Goal: Complete application form: Complete application form

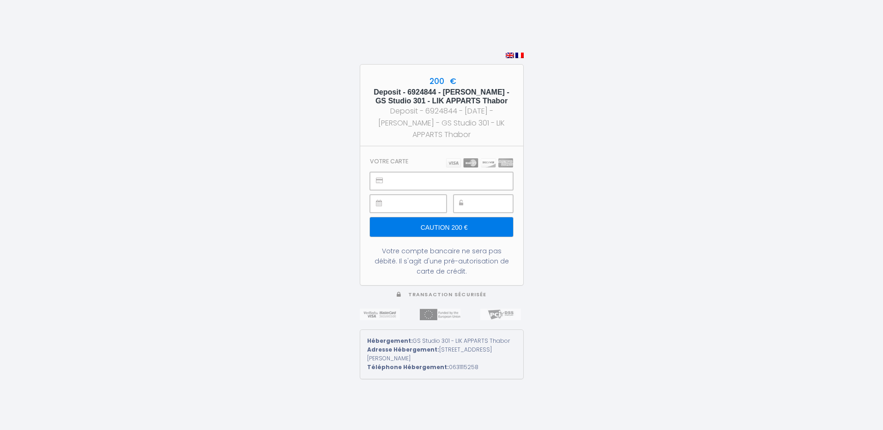
click at [469, 203] on div at bounding box center [483, 204] width 60 height 18
click at [437, 227] on input "Caution 200 €" at bounding box center [441, 226] width 143 height 19
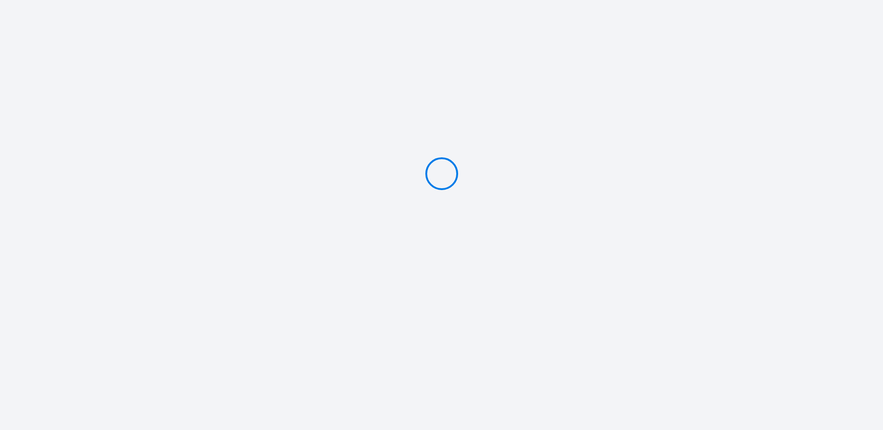
type input "Caution 200 €"
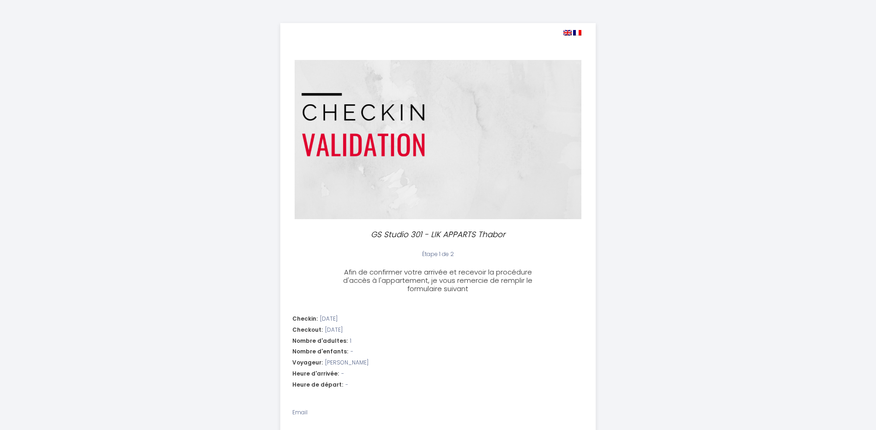
select select
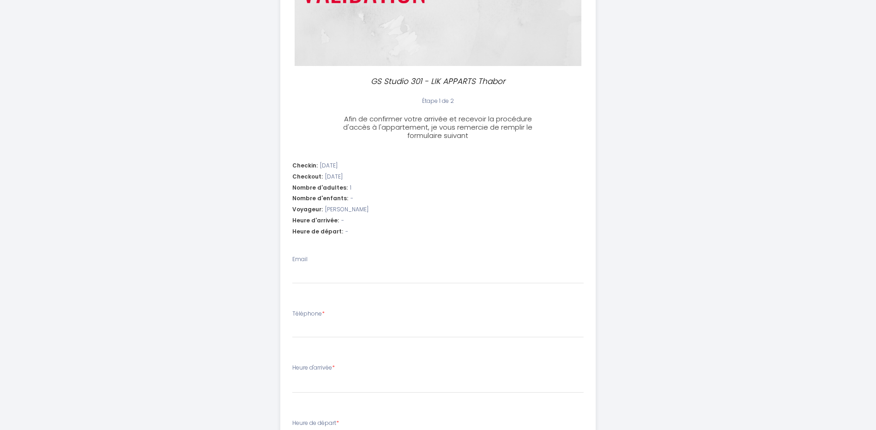
scroll to position [205, 0]
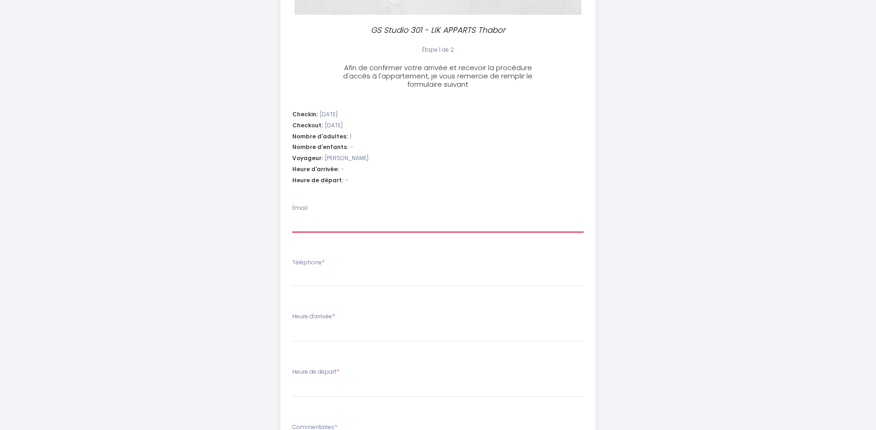
click at [311, 223] on input "Email" at bounding box center [437, 224] width 291 height 17
type input "r"
select select
type input "re"
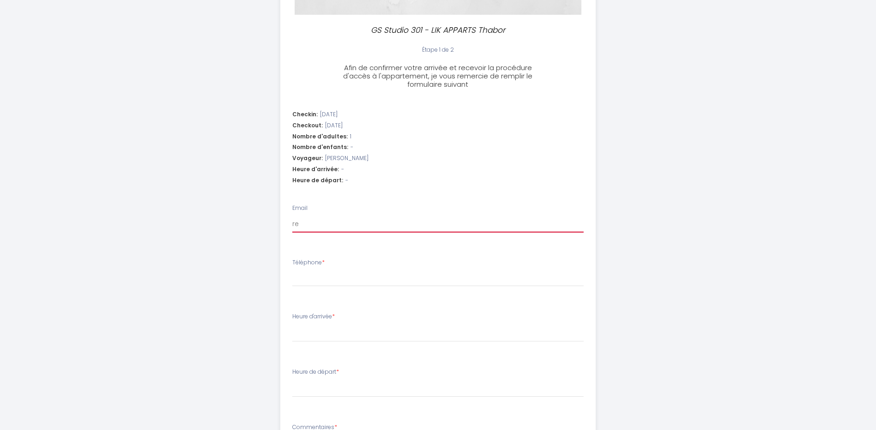
select select
type input "res"
select select
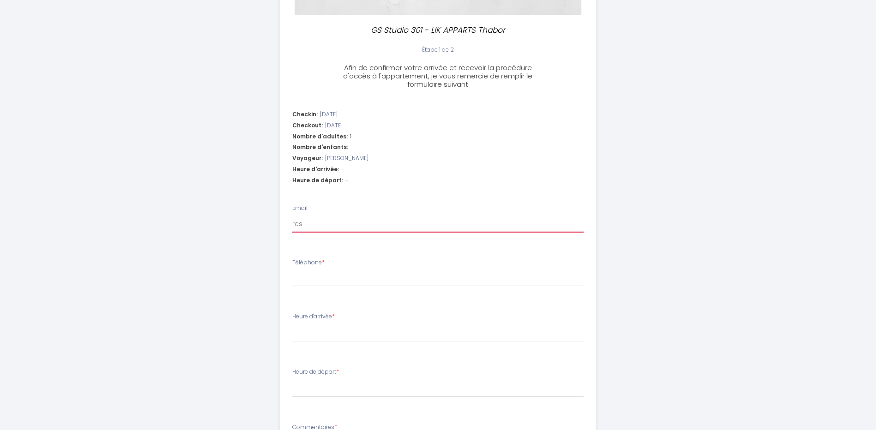
type input "ress"
select select
type input "[PERSON_NAME]"
select select
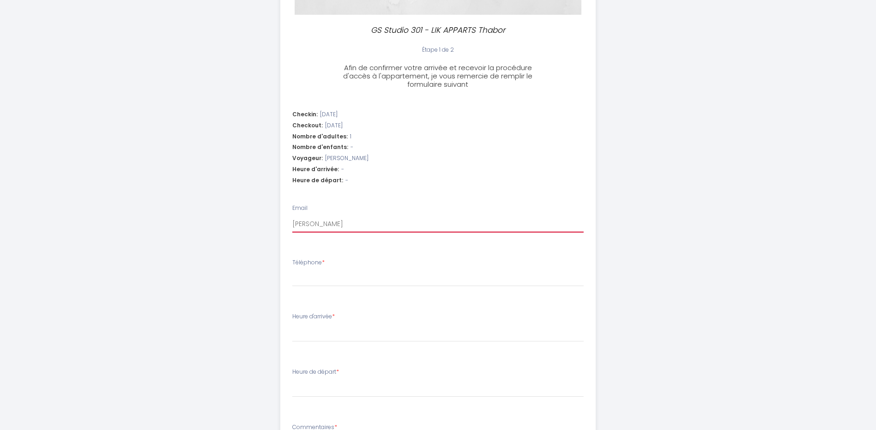
select select
type input "resseg"
select select
type input "ressegu"
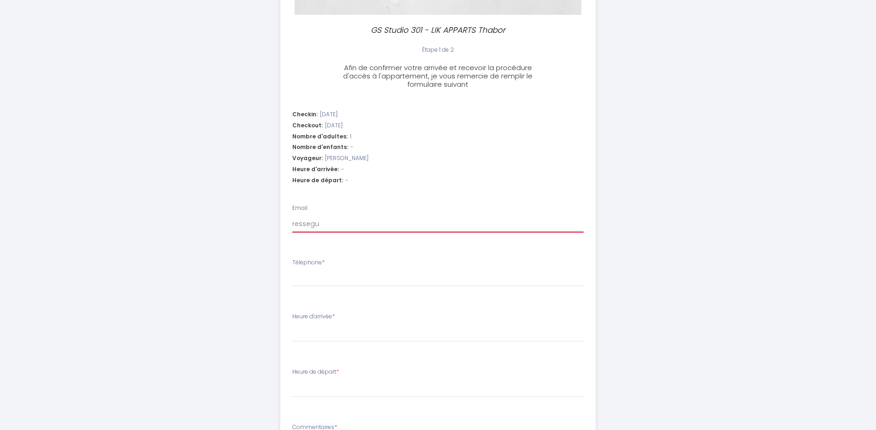
select select
type input "ressegui"
select select
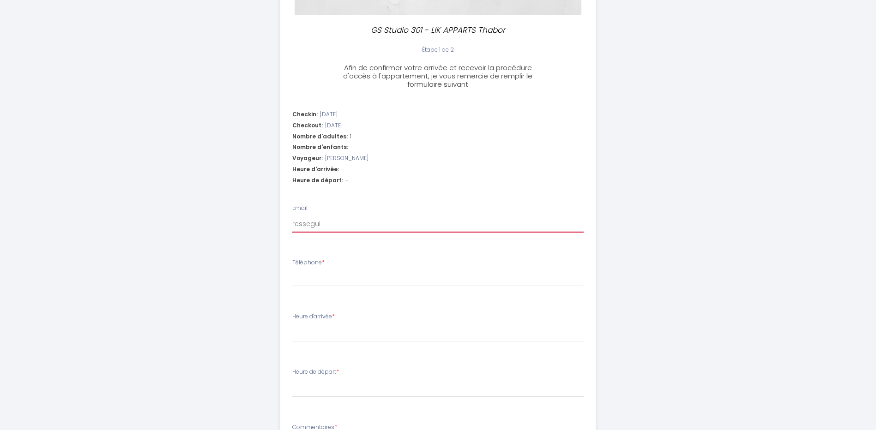
type input "[PERSON_NAME]"
select select
type input "resseguier"
select select
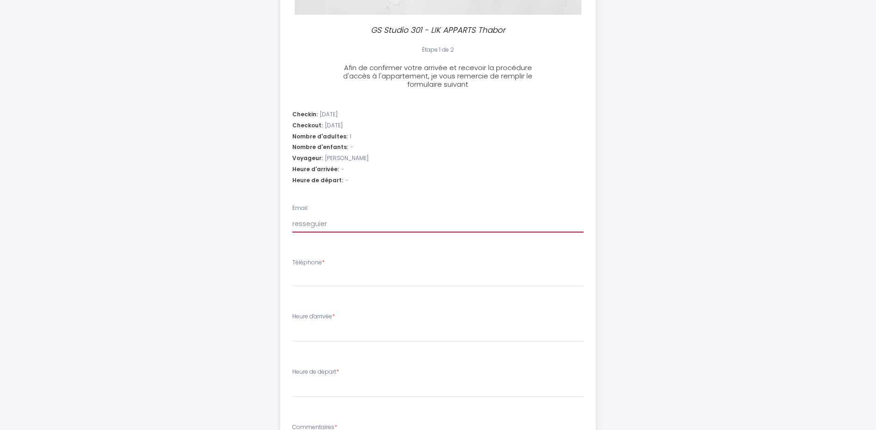
select select
type input "resseguierh"
select select
type input "resseguierhu"
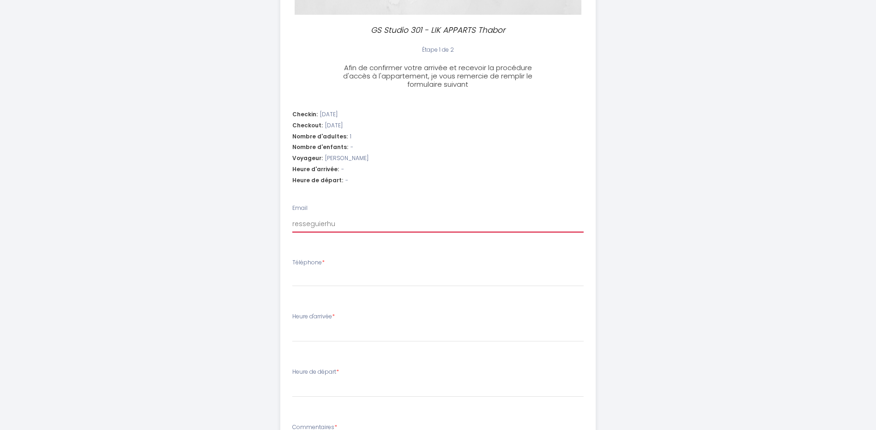
select select
type input "resseguierhug"
select select
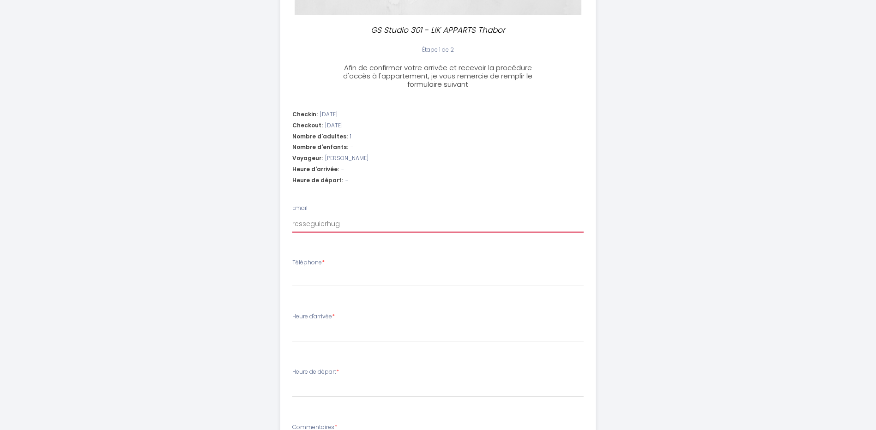
type input "resseguierhug@"
select select
type input "resseguierhug@g"
select select
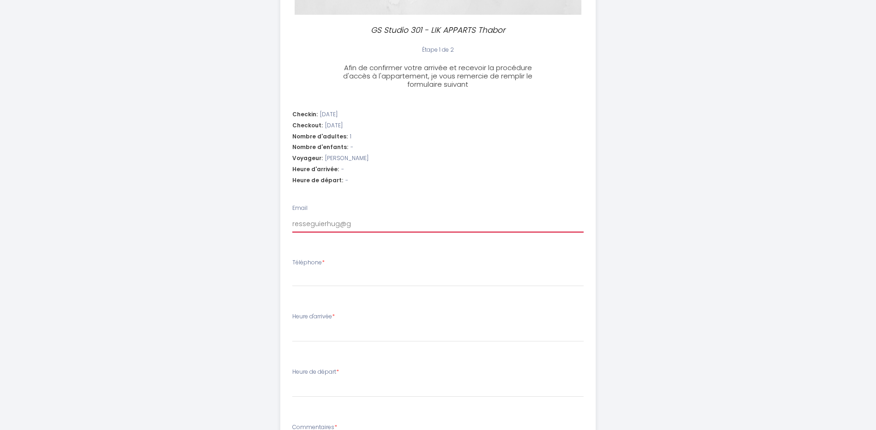
select select
type input "resseguierhug@gm"
select select
type input "resseguierhug@gma"
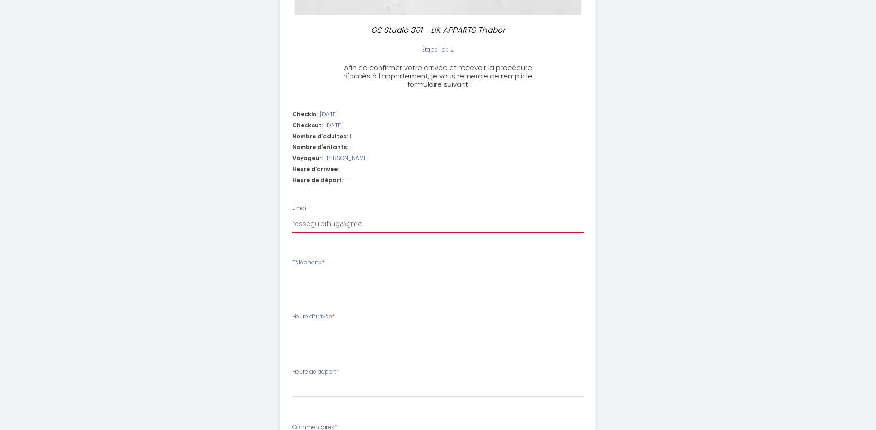
select select
type input "resseguierhug@gmai"
select select
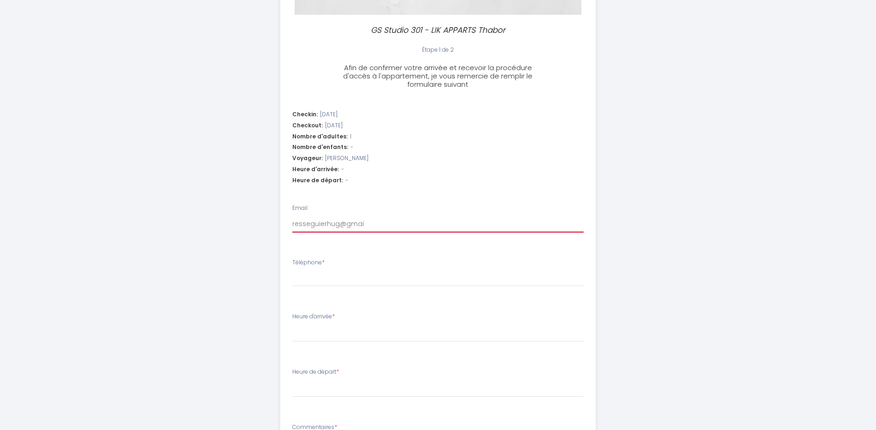
type input "[EMAIL_ADDRESS]"
select select
type input "[EMAIL_ADDRESS]."
select select
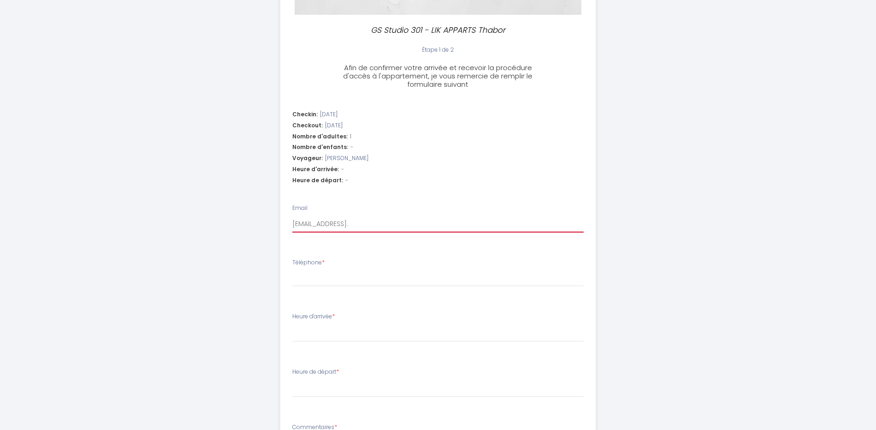
select select
type input "resseguierhug@gmail.c"
select select
type input "[EMAIL_ADDRESS][DOMAIN_NAME]"
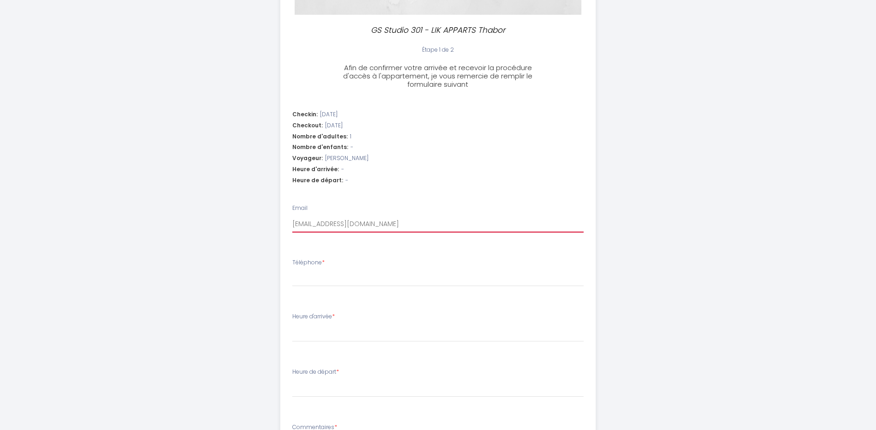
select select
type input "[EMAIL_ADDRESS][DOMAIN_NAME]"
select select
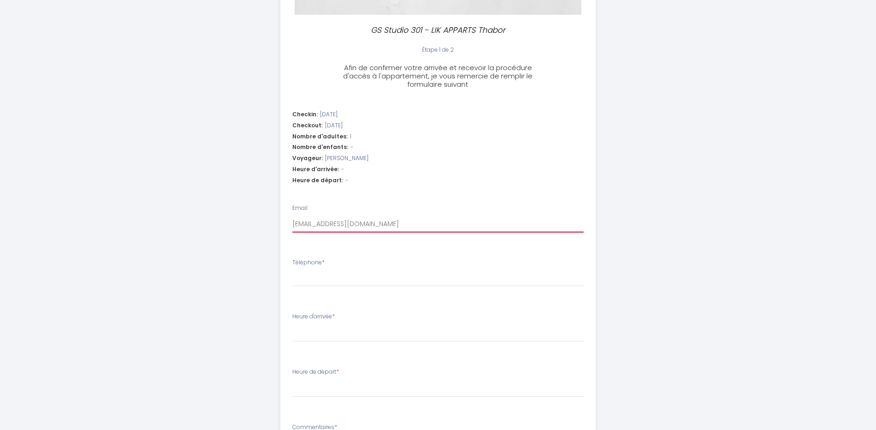
type input "[EMAIL_ADDRESS][DOMAIN_NAME]"
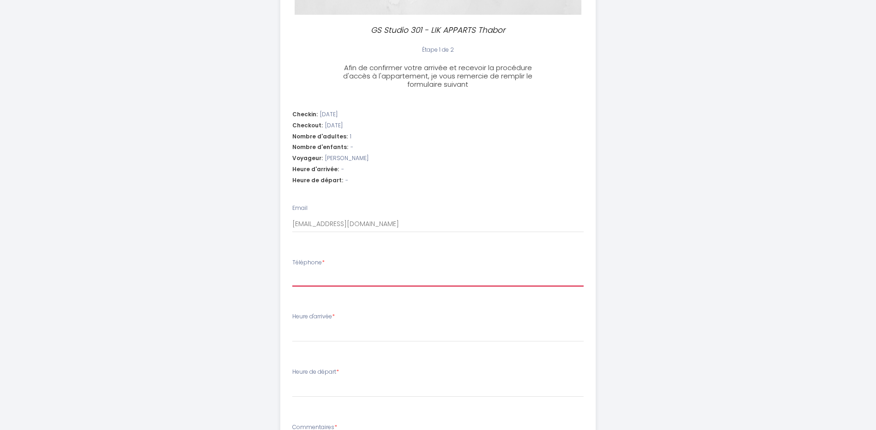
click at [314, 278] on input "Téléphone *" at bounding box center [437, 278] width 291 height 17
type input "0"
select select
type input "06"
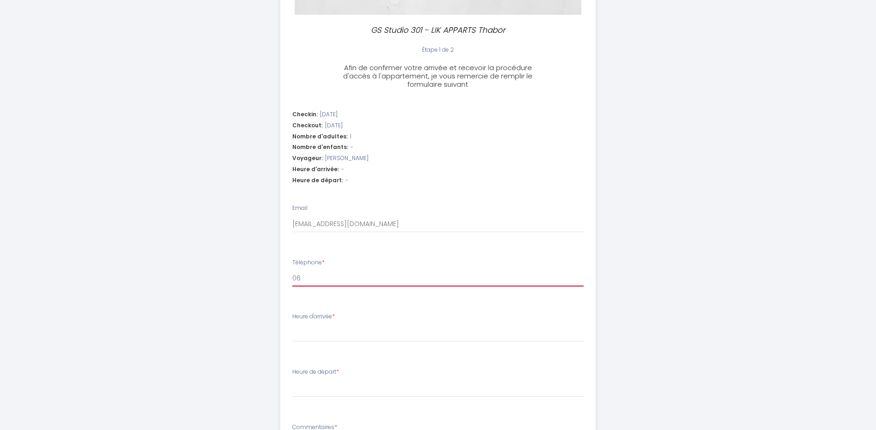
select select
type input "066"
select select
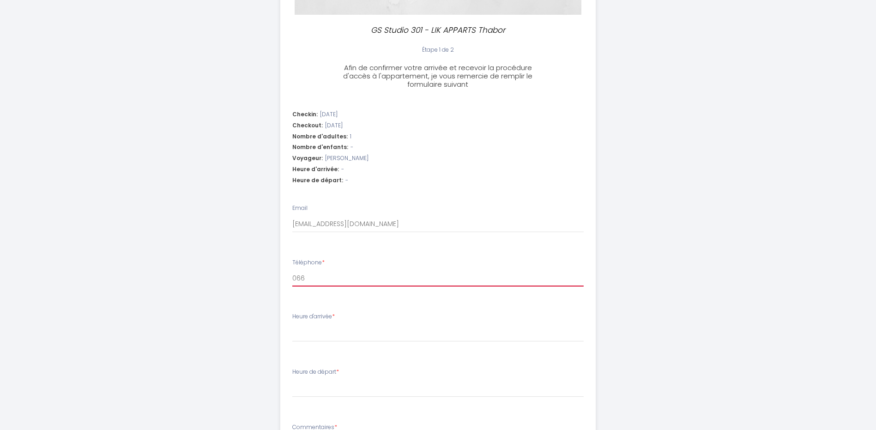
type input "0666"
select select
type input "06665"
select select
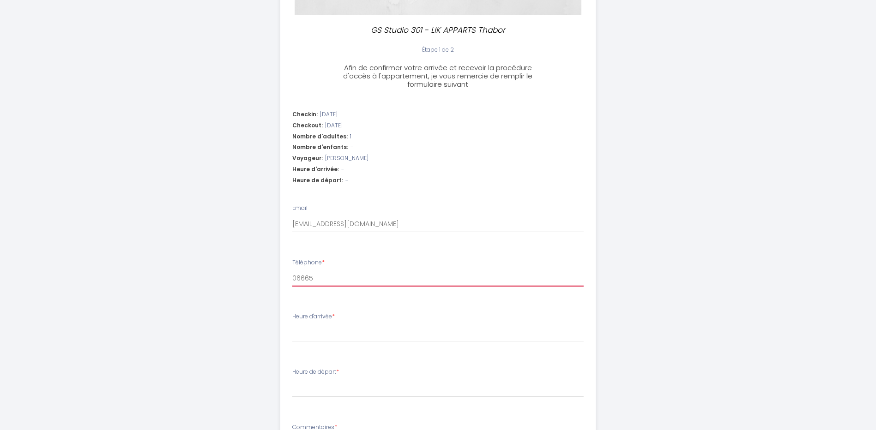
select select
type input "066651"
select select
type input "0666515"
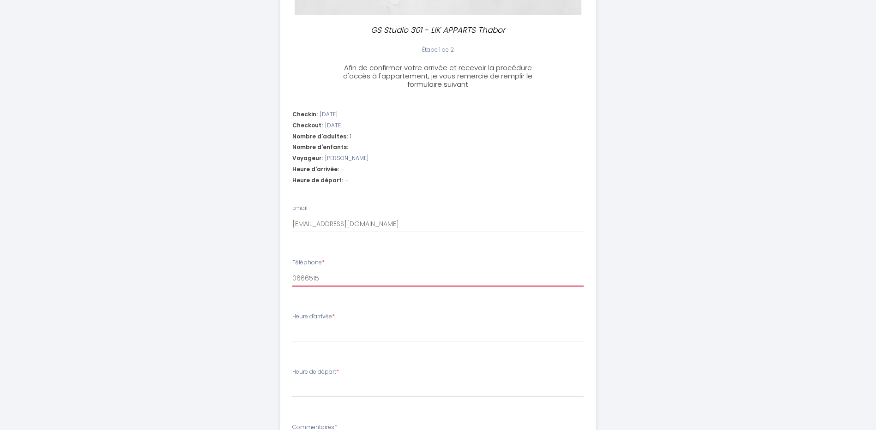
select select
type input "06665159"
select select
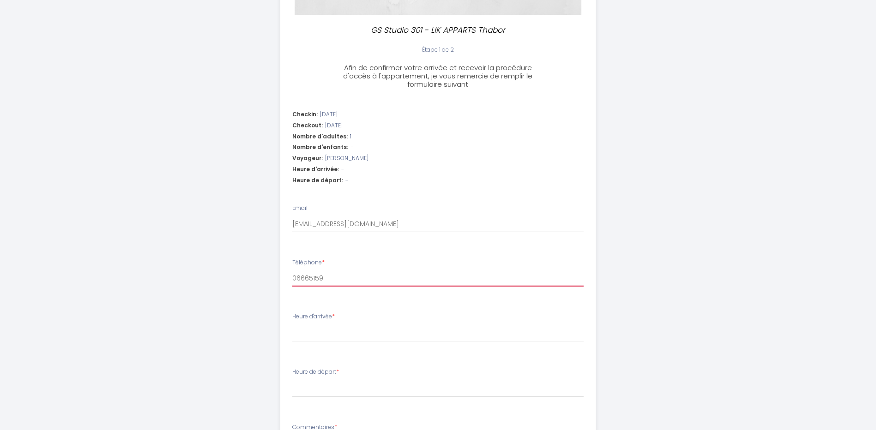
type input "066651598"
select select
type input "0666515983"
select select
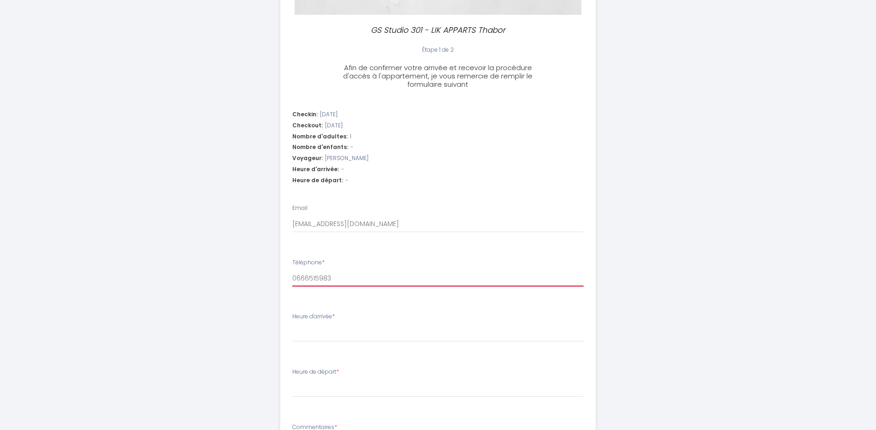
select select
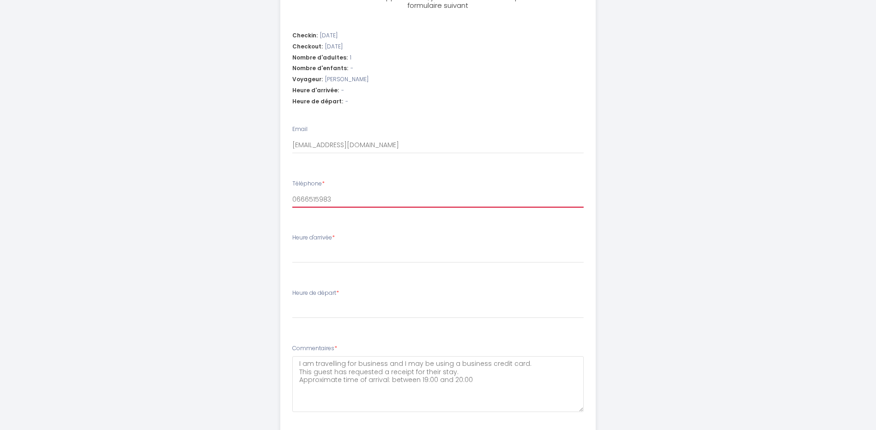
type input "0666515983"
click at [312, 257] on select "15:00 15:30 16:00 16:30 17:00 17:30 18:00 18:30 19:00 19:30 20:00 20:30 21:00 2…" at bounding box center [437, 255] width 291 height 18
select select "19:30"
click at [292, 246] on select "15:00 15:30 16:00 16:30 17:00 17:30 18:00 18:30 19:00 19:30 20:00 20:30 21:00 2…" at bounding box center [437, 255] width 291 height 18
click at [312, 312] on select "00:00 00:30 01:00 01:30 02:00 02:30 03:00 03:30 04:00 04:30 05:00 05:30 06:00 0…" at bounding box center [437, 310] width 291 height 18
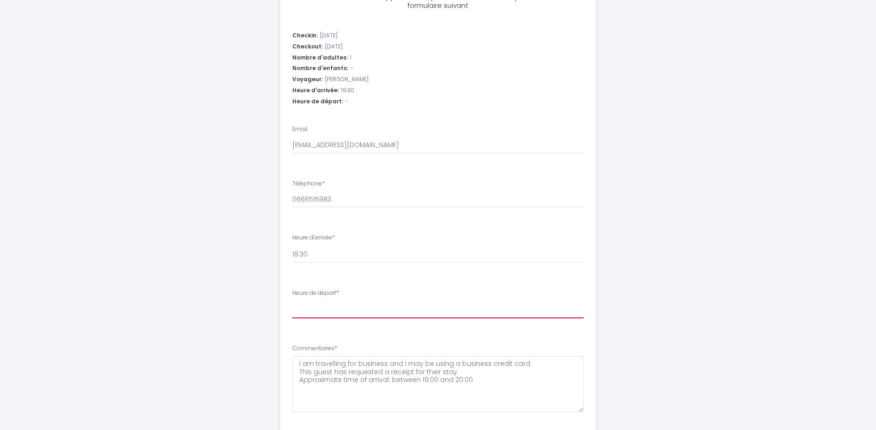
select select "08:30"
click at [292, 301] on select "00:00 00:30 01:00 01:30 02:00 02:30 03:00 03:30 04:00 04:30 05:00 05:30 06:00 0…" at bounding box center [437, 310] width 291 height 18
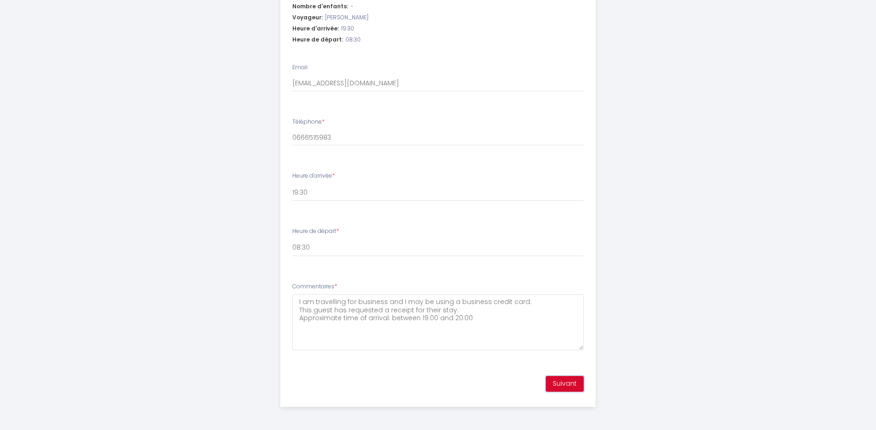
click at [567, 384] on button "Suivant" at bounding box center [565, 384] width 38 height 16
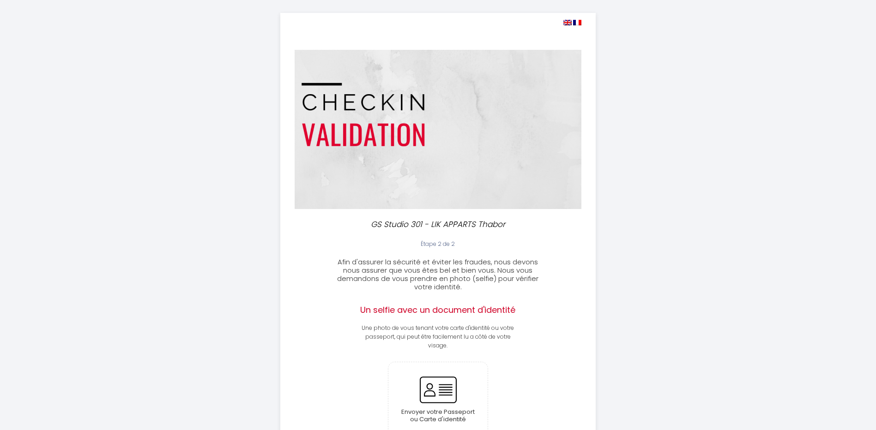
scroll to position [10, 0]
